Goal: Register for event/course

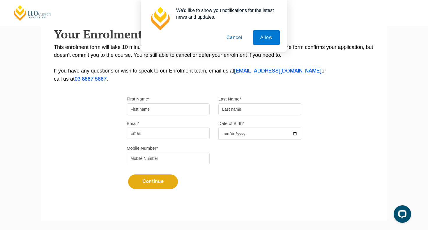
scroll to position [157, 0]
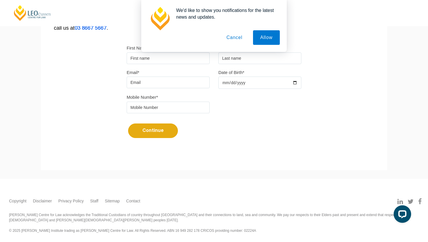
click at [235, 38] on button "Cancel" at bounding box center [234, 37] width 31 height 15
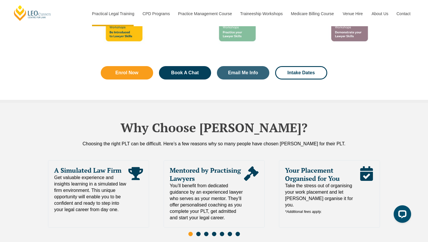
scroll to position [1243, 0]
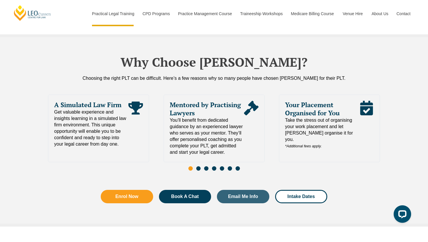
click at [199, 166] on span "Go to slide 2" at bounding box center [198, 168] width 4 height 4
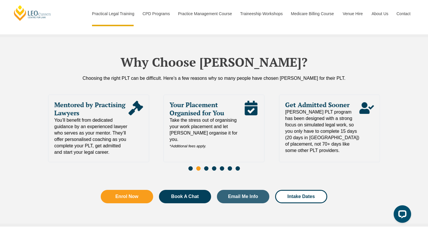
click at [188, 166] on div "Slides" at bounding box center [214, 169] width 332 height 7
click at [189, 166] on span "Go to slide 1" at bounding box center [190, 168] width 4 height 4
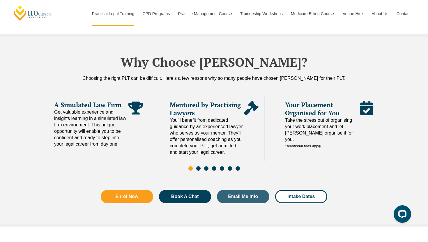
click at [196, 166] on div "Slides" at bounding box center [214, 169] width 332 height 7
click at [200, 166] on span "Go to slide 2" at bounding box center [198, 168] width 4 height 4
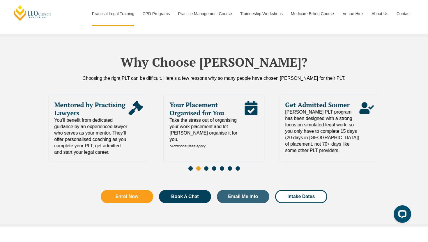
click at [207, 166] on span "Go to slide 3" at bounding box center [206, 168] width 4 height 4
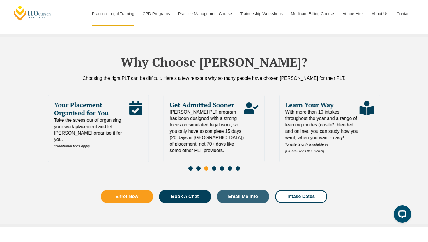
click at [213, 166] on span "Go to slide 4" at bounding box center [214, 168] width 4 height 4
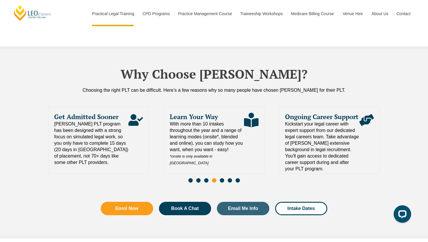
scroll to position [1441, 0]
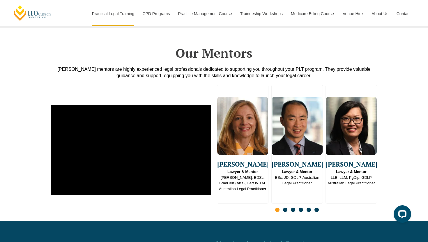
click at [286, 207] on span "Go to slide 2" at bounding box center [285, 209] width 4 height 4
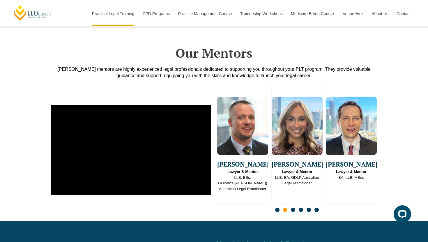
click at [292, 207] on span "Go to slide 3" at bounding box center [293, 209] width 4 height 4
